Goal: Information Seeking & Learning: Learn about a topic

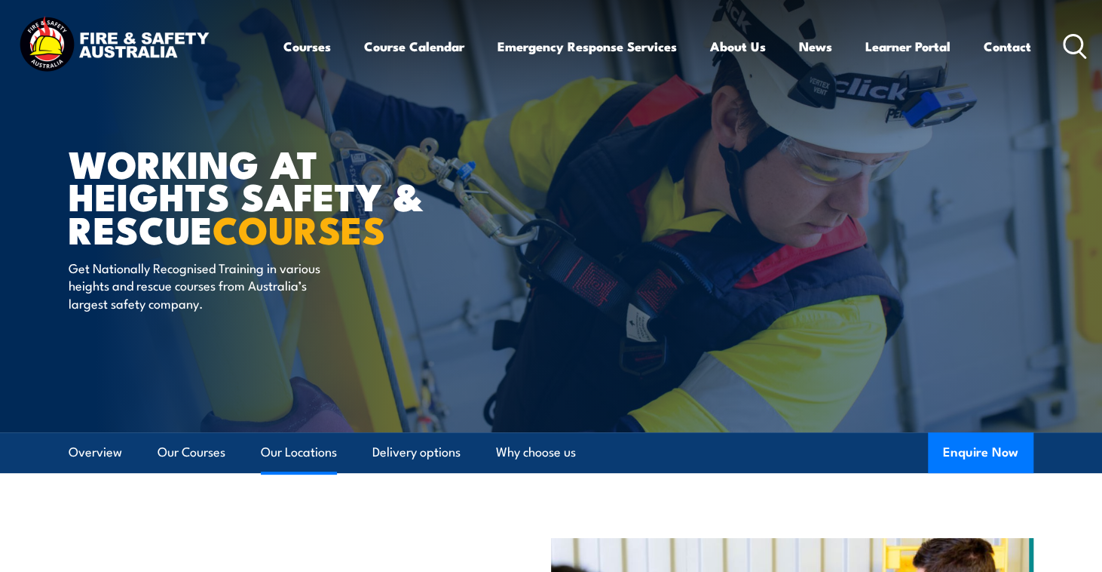
click at [285, 456] on link "Our Locations" at bounding box center [299, 452] width 76 height 40
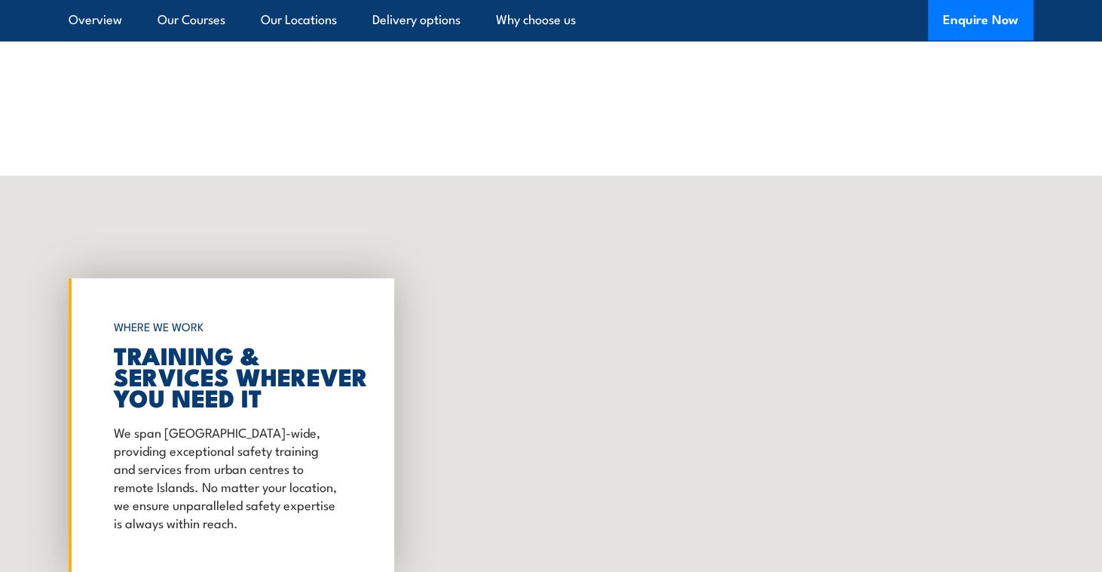
scroll to position [2433, 0]
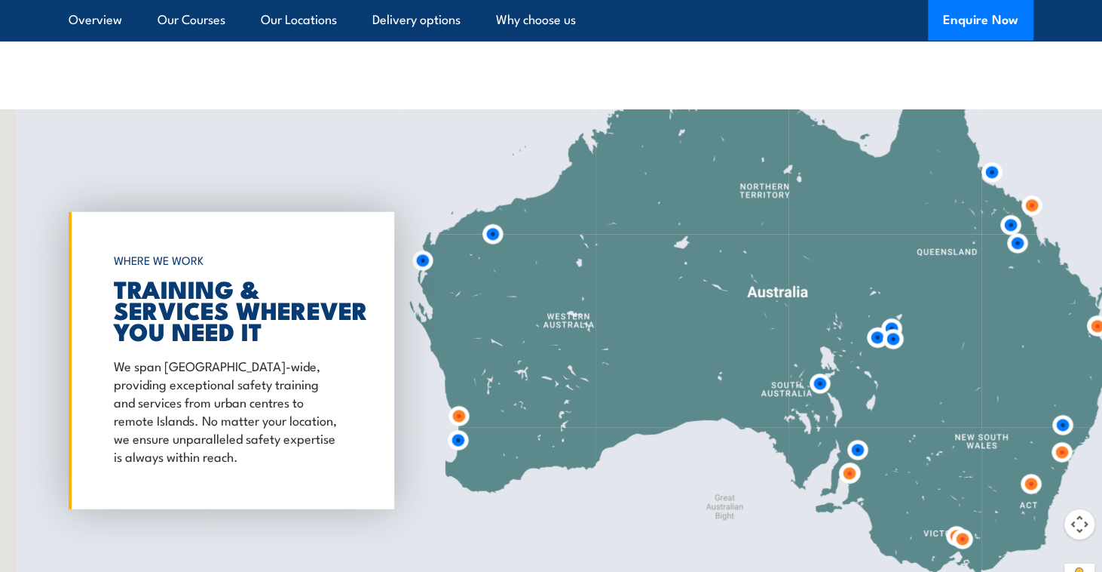
drag, startPoint x: 464, startPoint y: 299, endPoint x: 677, endPoint y: 302, distance: 212.7
click at [677, 302] on div at bounding box center [551, 360] width 1102 height 502
click at [458, 426] on img at bounding box center [458, 440] width 28 height 28
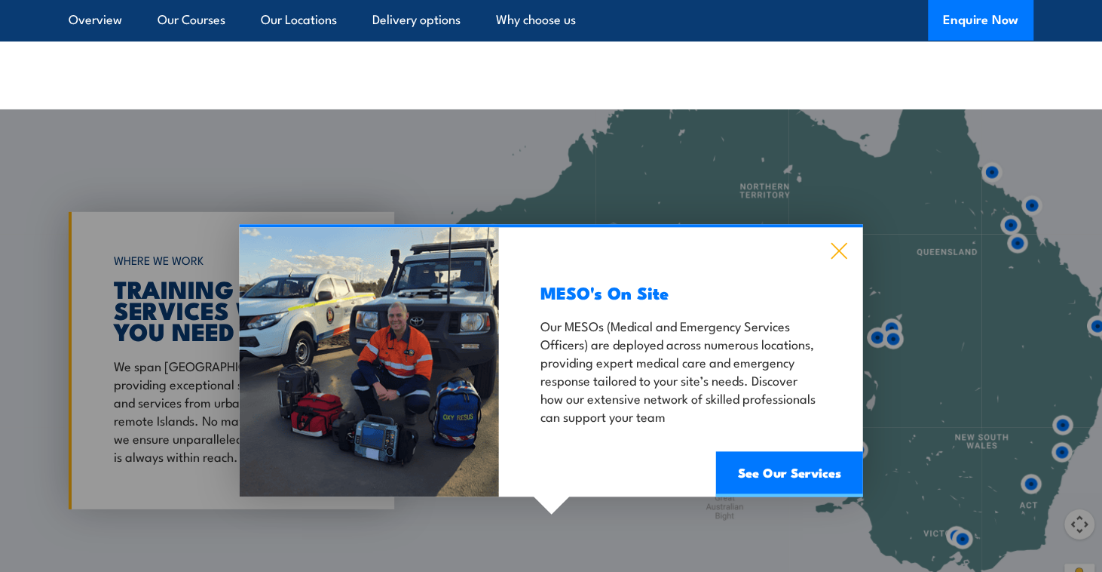
click at [845, 243] on icon at bounding box center [839, 251] width 17 height 17
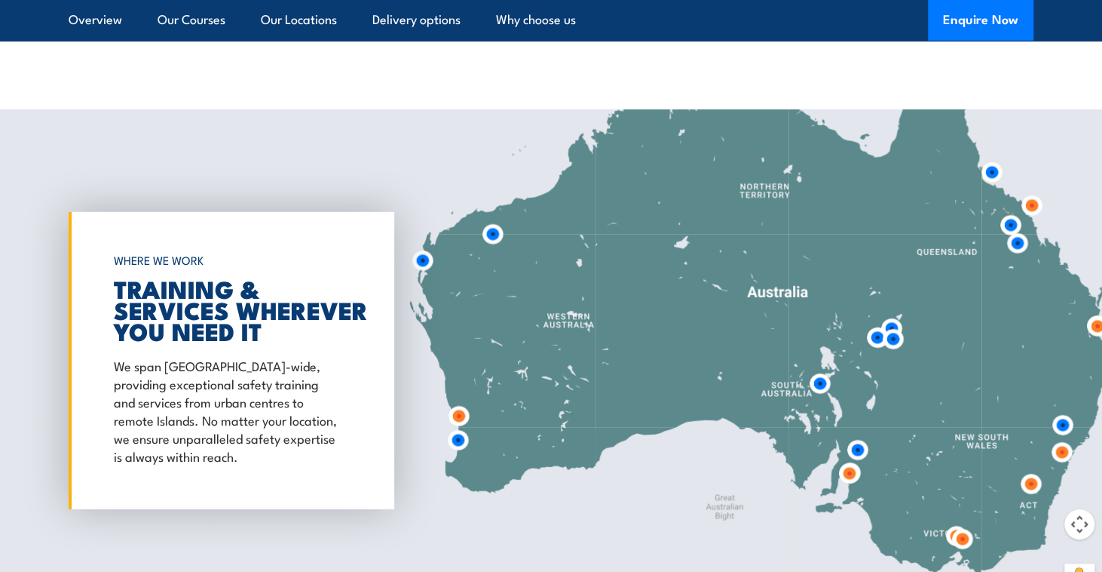
click at [458, 406] on img at bounding box center [459, 416] width 28 height 28
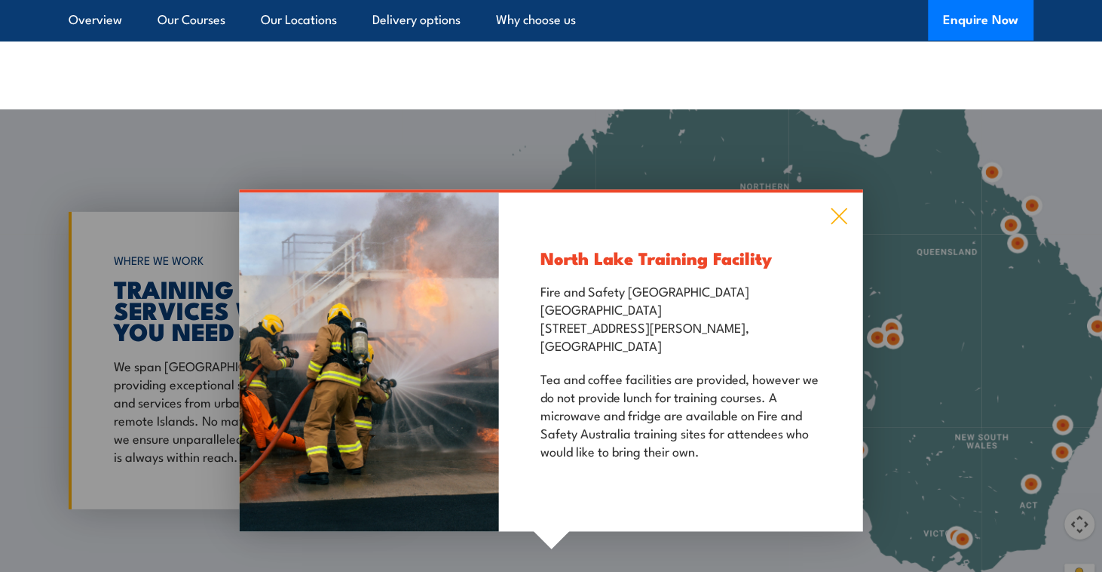
click at [843, 208] on icon at bounding box center [839, 216] width 17 height 17
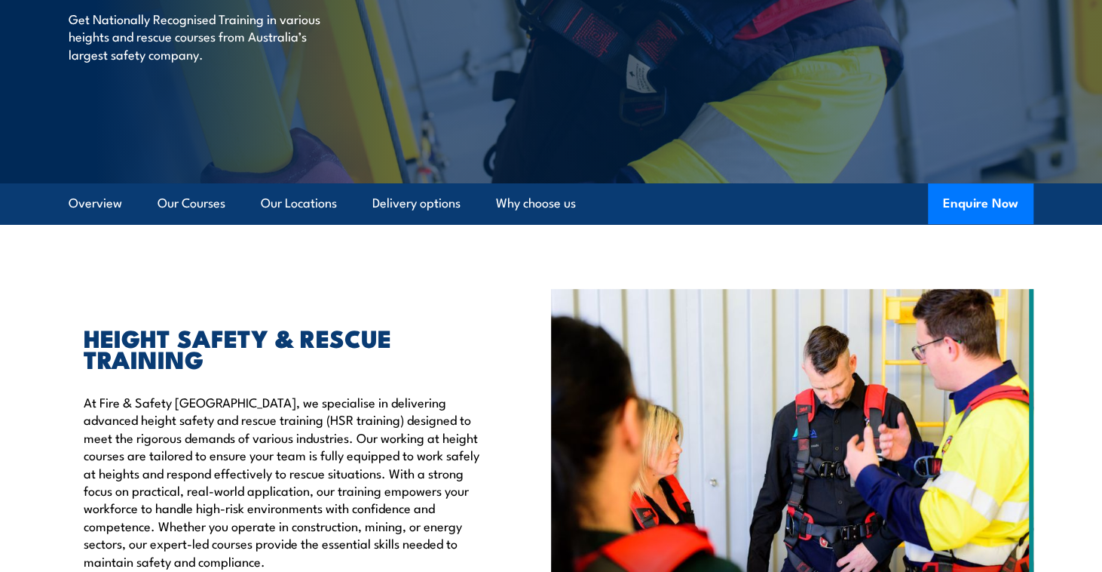
scroll to position [247, 0]
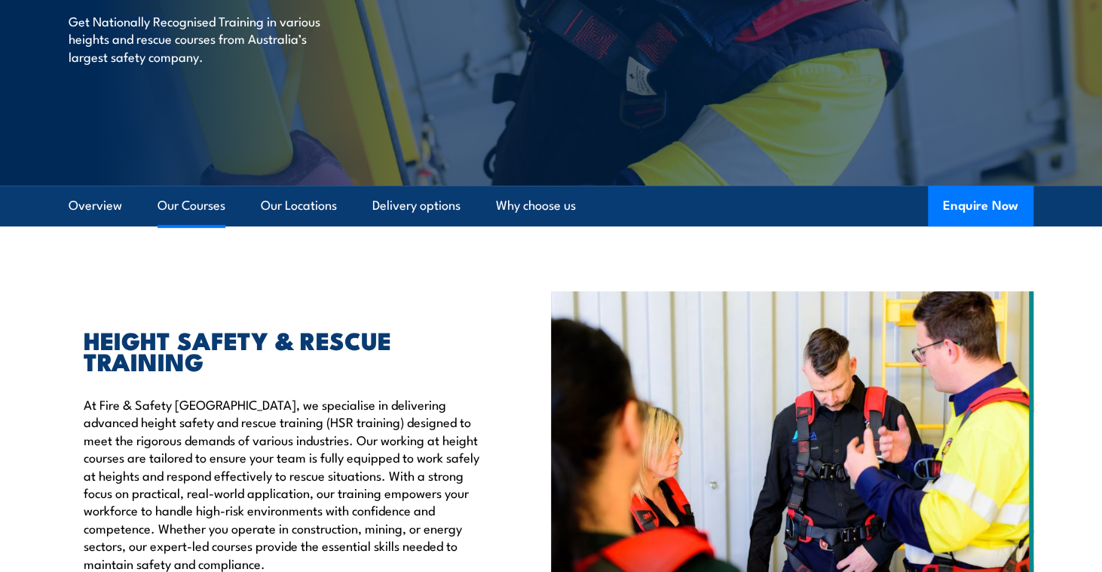
click at [182, 203] on link "Our Courses" at bounding box center [192, 205] width 68 height 40
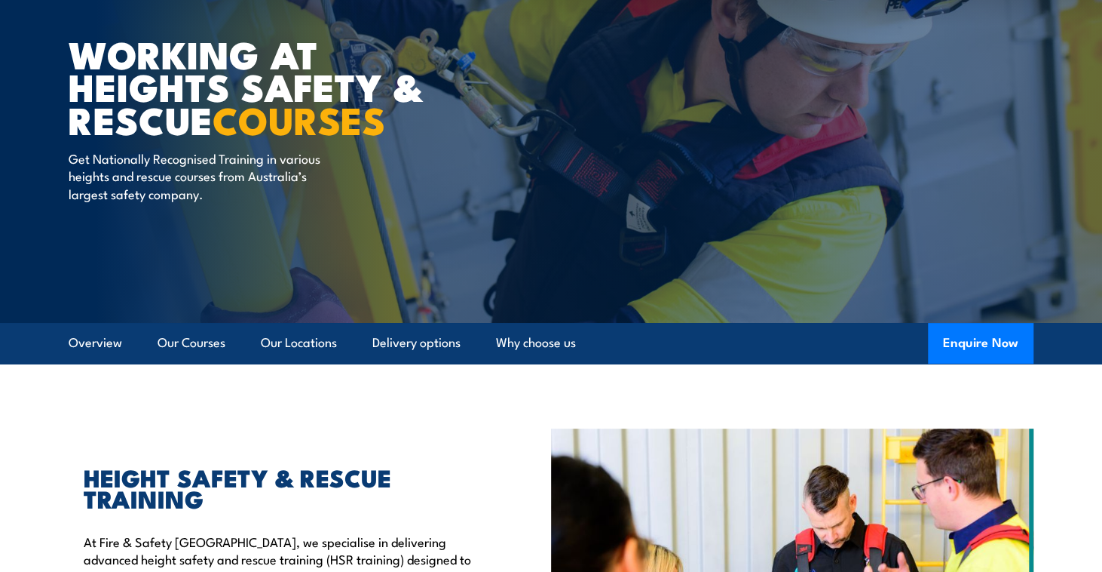
scroll to position [74, 0]
